Goal: Book appointment/travel/reservation

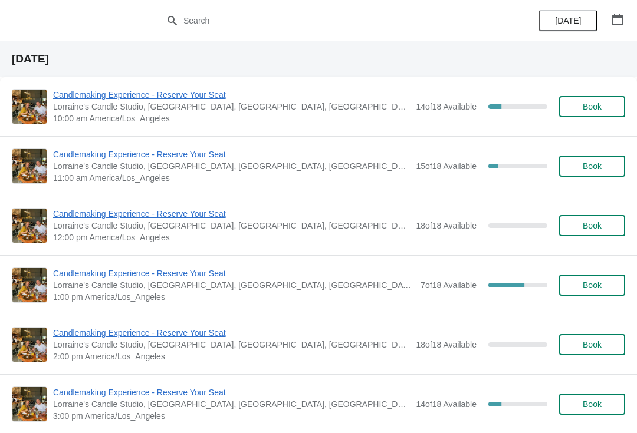
scroll to position [655, 0]
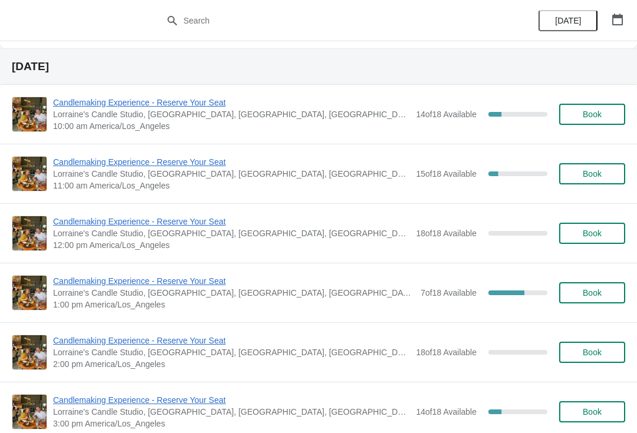
click at [84, 100] on span "Candlemaking Experience - Reserve Your Seat" at bounding box center [231, 103] width 357 height 12
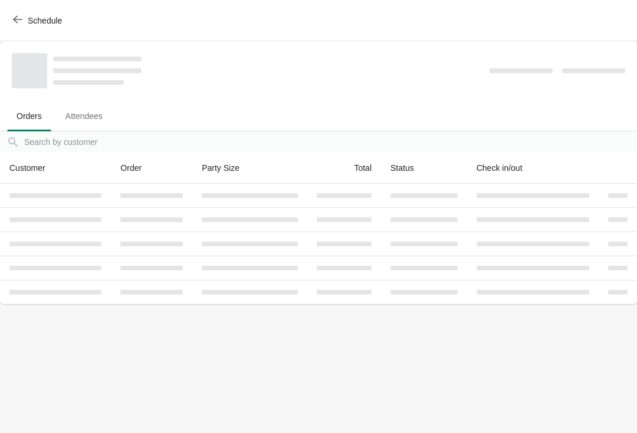
scroll to position [0, 0]
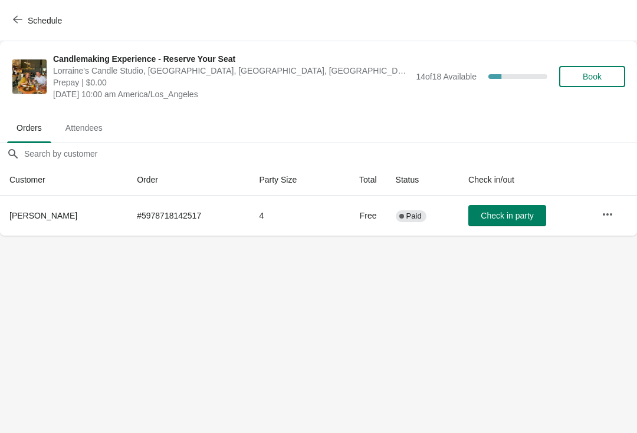
click at [40, 30] on button "Schedule" at bounding box center [38, 20] width 65 height 21
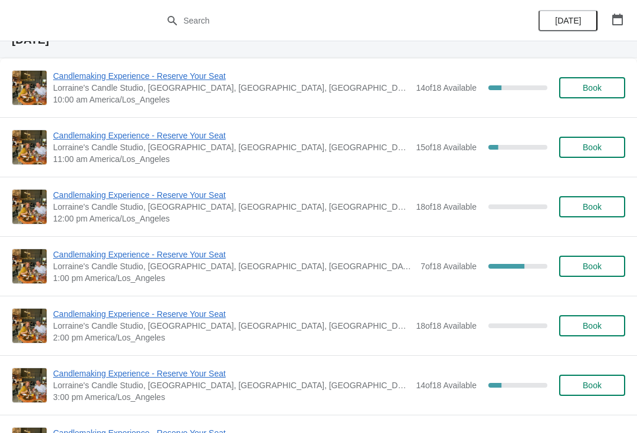
scroll to position [684, 0]
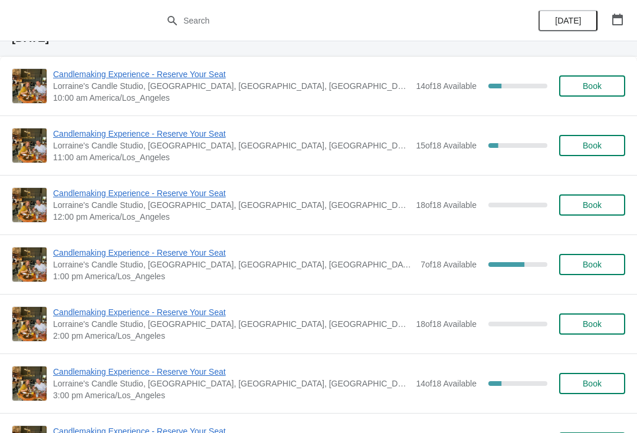
click at [130, 257] on span "Candlemaking Experience - Reserve Your Seat" at bounding box center [233, 253] width 361 height 12
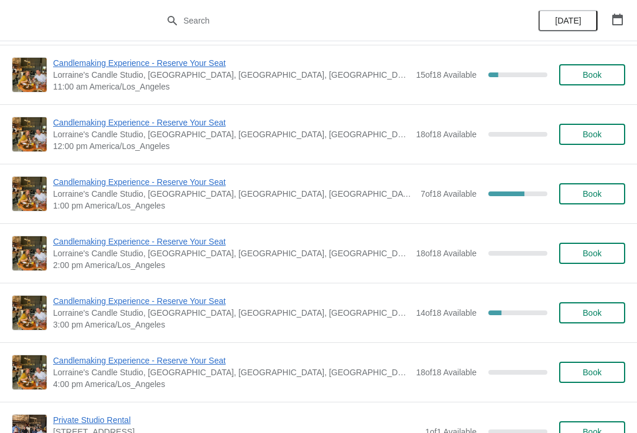
scroll to position [757, 0]
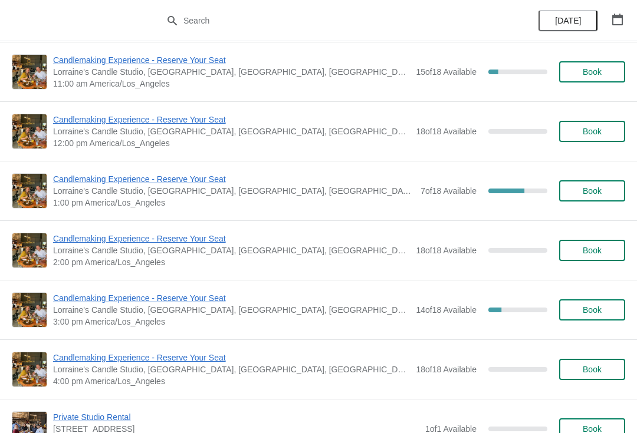
click at [88, 239] on span "Candlemaking Experience - Reserve Your Seat" at bounding box center [231, 239] width 357 height 12
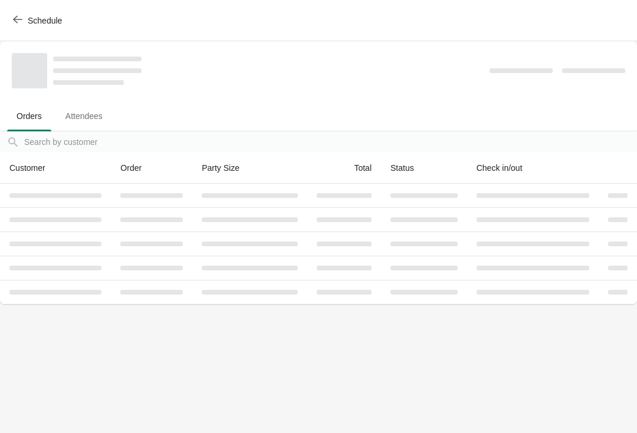
scroll to position [0, 0]
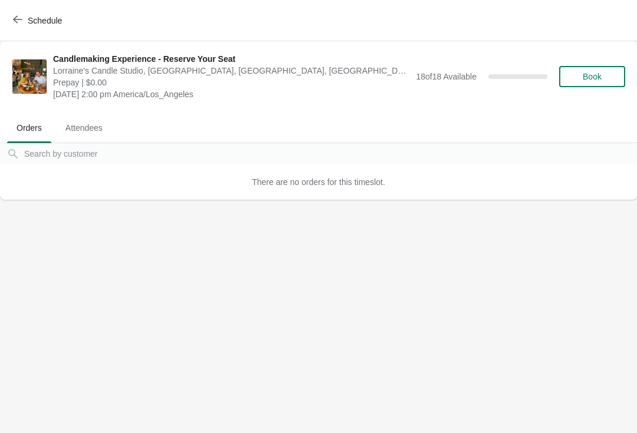
click at [589, 77] on span "Book" at bounding box center [591, 76] width 19 height 9
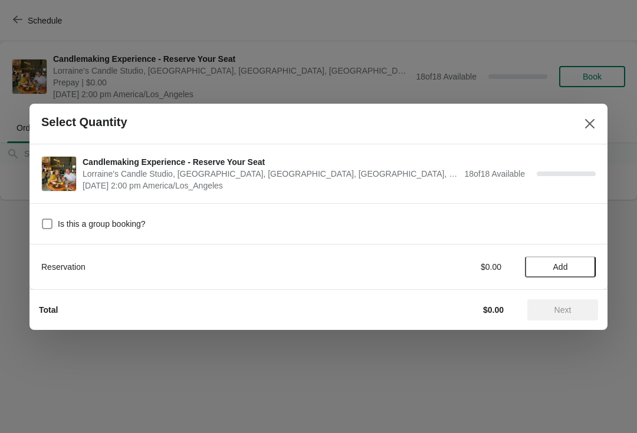
click at [48, 216] on label "Is this a group booking?" at bounding box center [93, 224] width 104 height 17
click at [42, 219] on input "Is this a group booking?" at bounding box center [42, 219] width 1 height 1
checkbox input "true"
click at [555, 263] on span "Add" at bounding box center [560, 266] width 15 height 9
click at [589, 262] on div "1" at bounding box center [560, 267] width 71 height 12
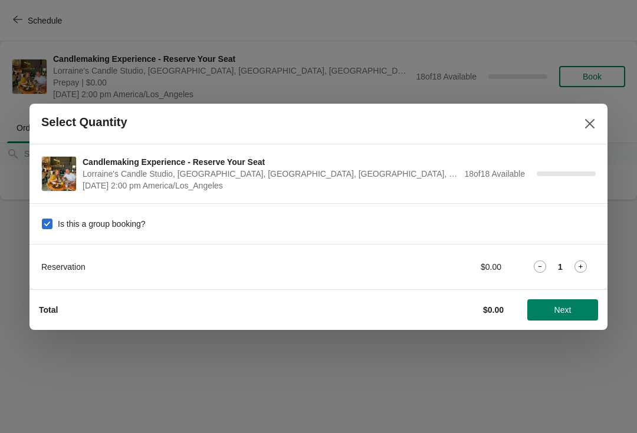
click at [576, 262] on icon at bounding box center [580, 267] width 12 height 12
click at [581, 265] on icon at bounding box center [580, 267] width 12 height 12
click at [578, 268] on icon at bounding box center [580, 267] width 12 height 12
click at [578, 267] on icon at bounding box center [580, 267] width 12 height 12
click at [561, 309] on span "Next" at bounding box center [562, 309] width 17 height 9
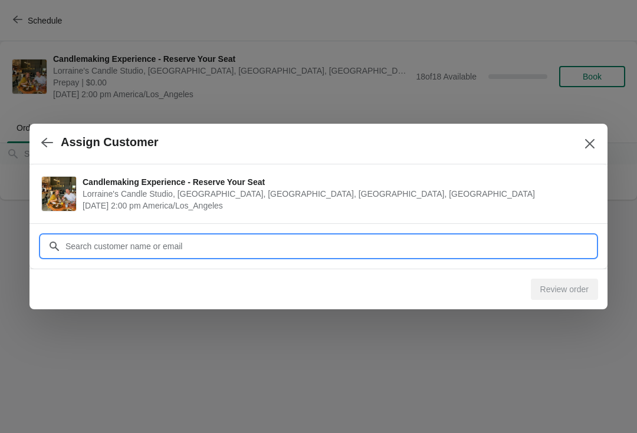
click at [219, 248] on input "Customer" at bounding box center [330, 246] width 531 height 21
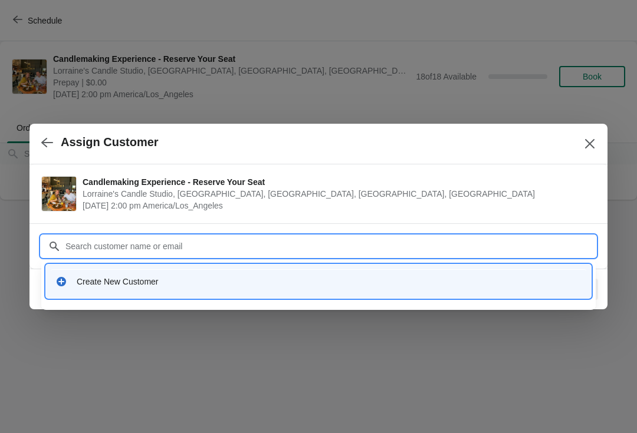
click at [72, 276] on div "Create New Customer" at bounding box center [318, 282] width 526 height 12
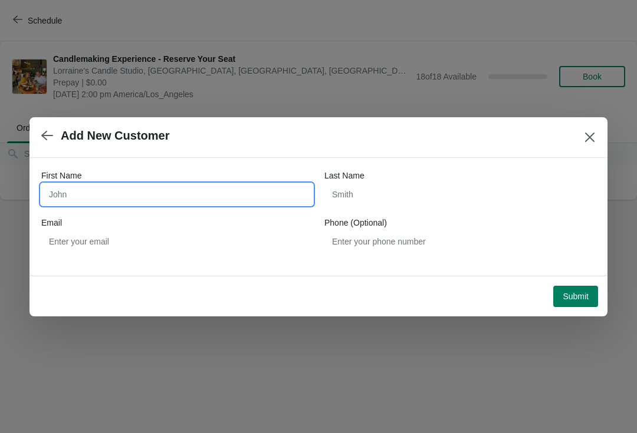
click at [76, 196] on input "First Name" at bounding box center [176, 194] width 271 height 21
type input "Becky"
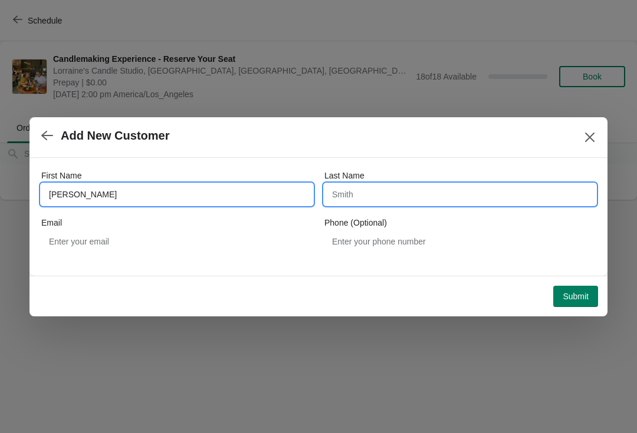
click at [347, 195] on input "Last Name" at bounding box center [459, 194] width 271 height 21
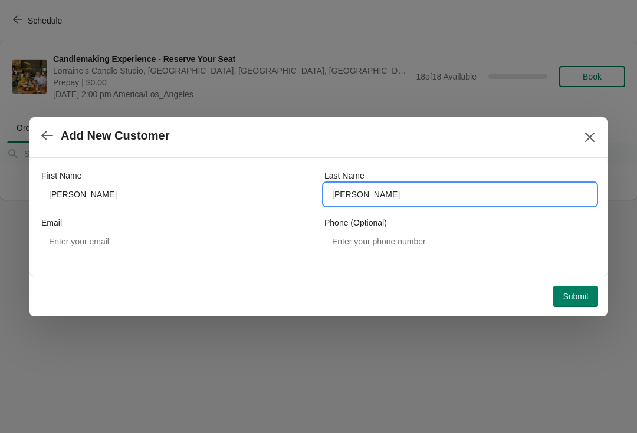
type input "Hampson"
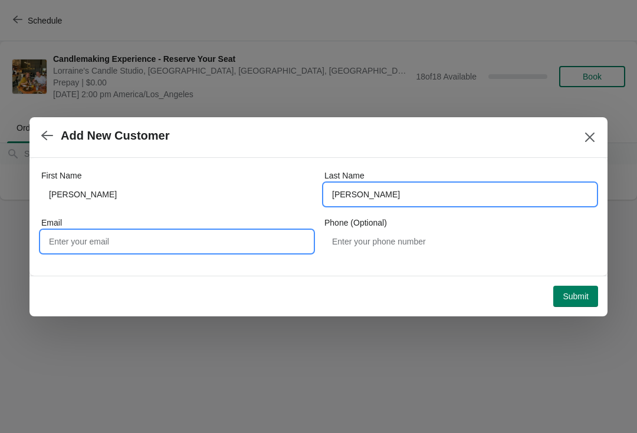
click at [83, 236] on input "Email" at bounding box center [176, 241] width 271 height 21
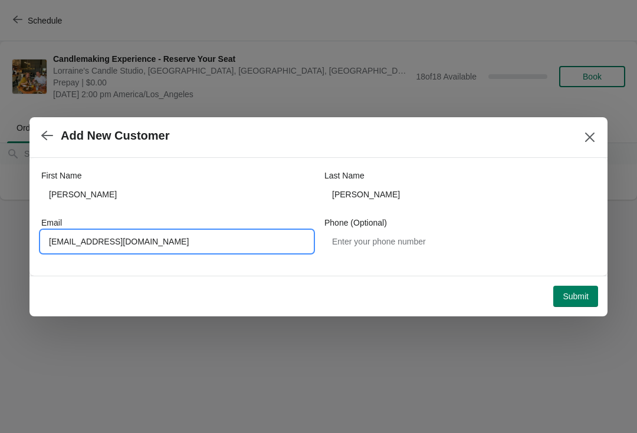
type input "Beckymhampson@gmail.com"
click at [566, 296] on span "Submit" at bounding box center [575, 296] width 26 height 9
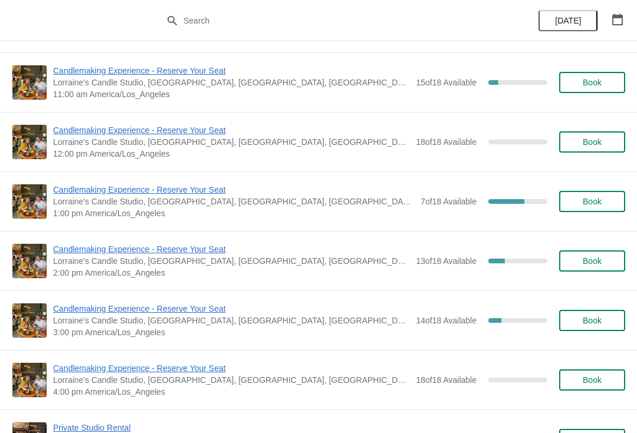
scroll to position [757, 0]
